Goal: Navigation & Orientation: Find specific page/section

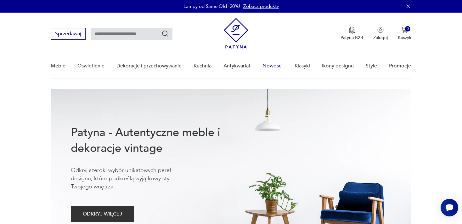
click at [272, 64] on link "Nowości" at bounding box center [273, 66] width 20 height 24
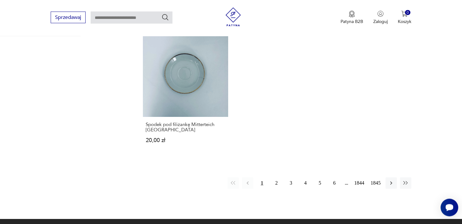
scroll to position [859, 0]
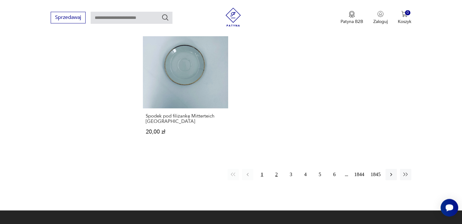
click at [275, 169] on button "2" at bounding box center [276, 174] width 11 height 11
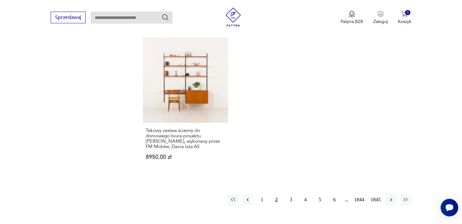
scroll to position [885, 0]
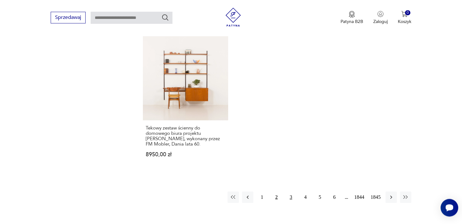
click at [290, 191] on button "3" at bounding box center [291, 196] width 11 height 11
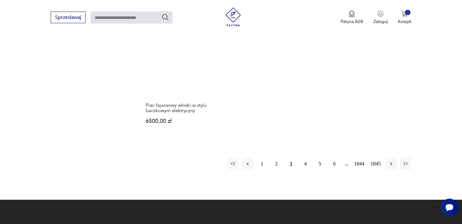
scroll to position [885, 0]
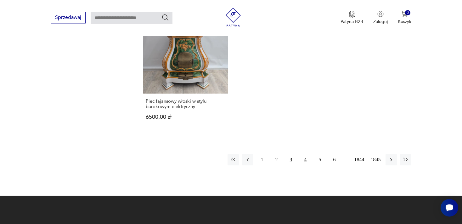
click at [305, 159] on button "4" at bounding box center [305, 159] width 11 height 11
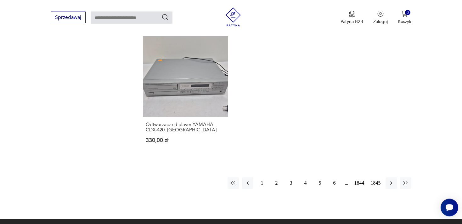
scroll to position [846, 0]
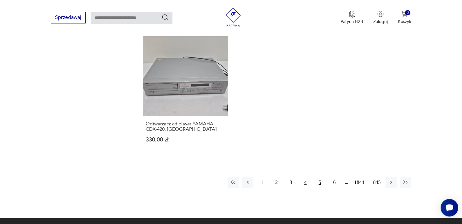
click at [320, 177] on button "5" at bounding box center [320, 182] width 11 height 11
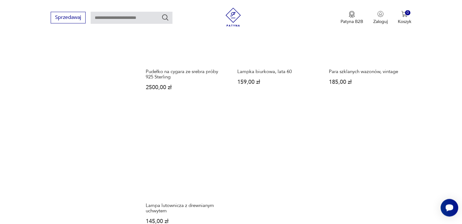
scroll to position [818, 0]
